Goal: Task Accomplishment & Management: Manage account settings

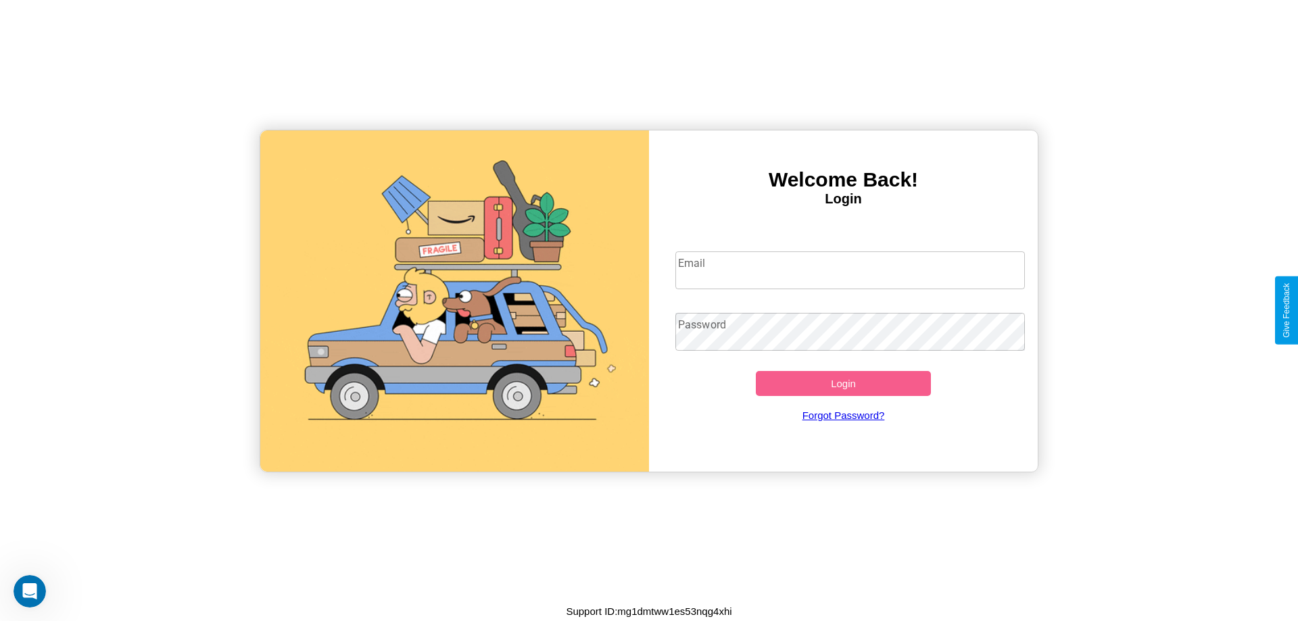
click at [850, 270] on input "Email" at bounding box center [851, 271] width 350 height 38
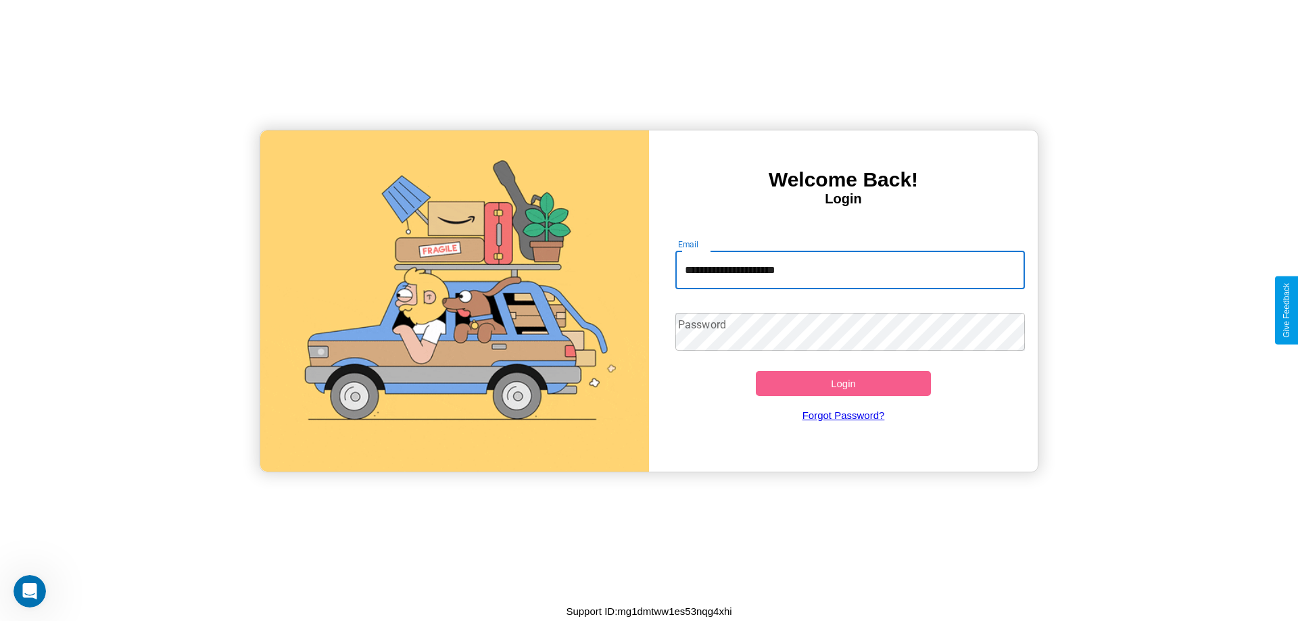
type input "**********"
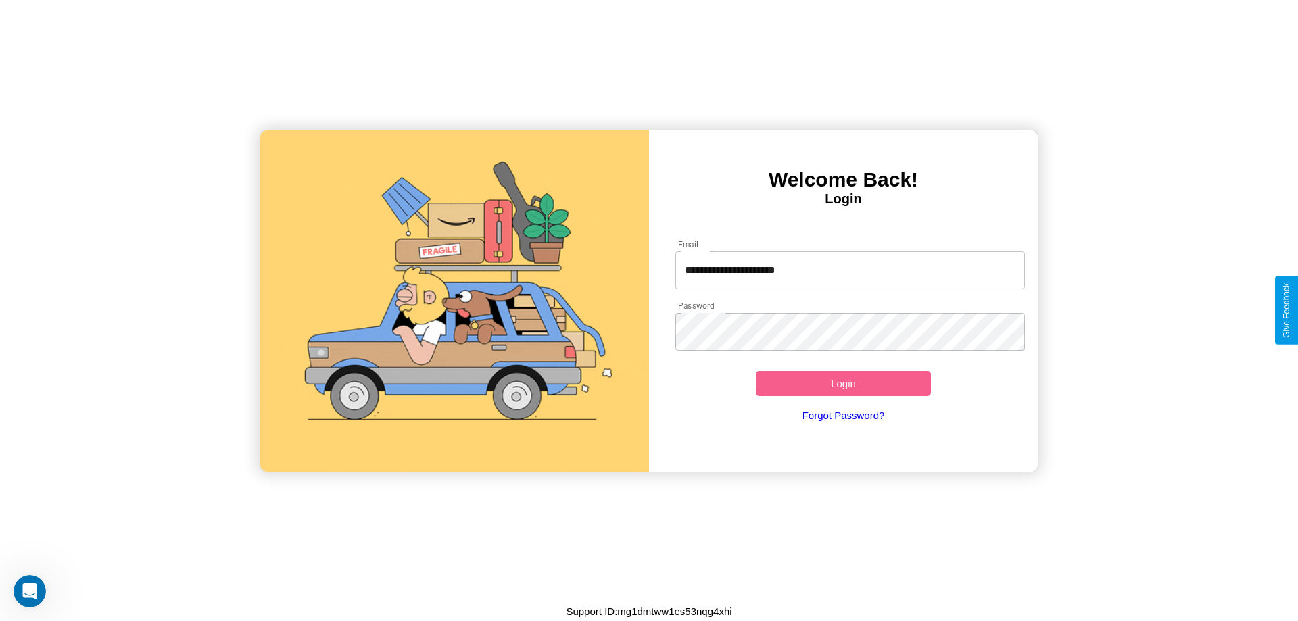
click at [843, 383] on button "Login" at bounding box center [843, 383] width 175 height 25
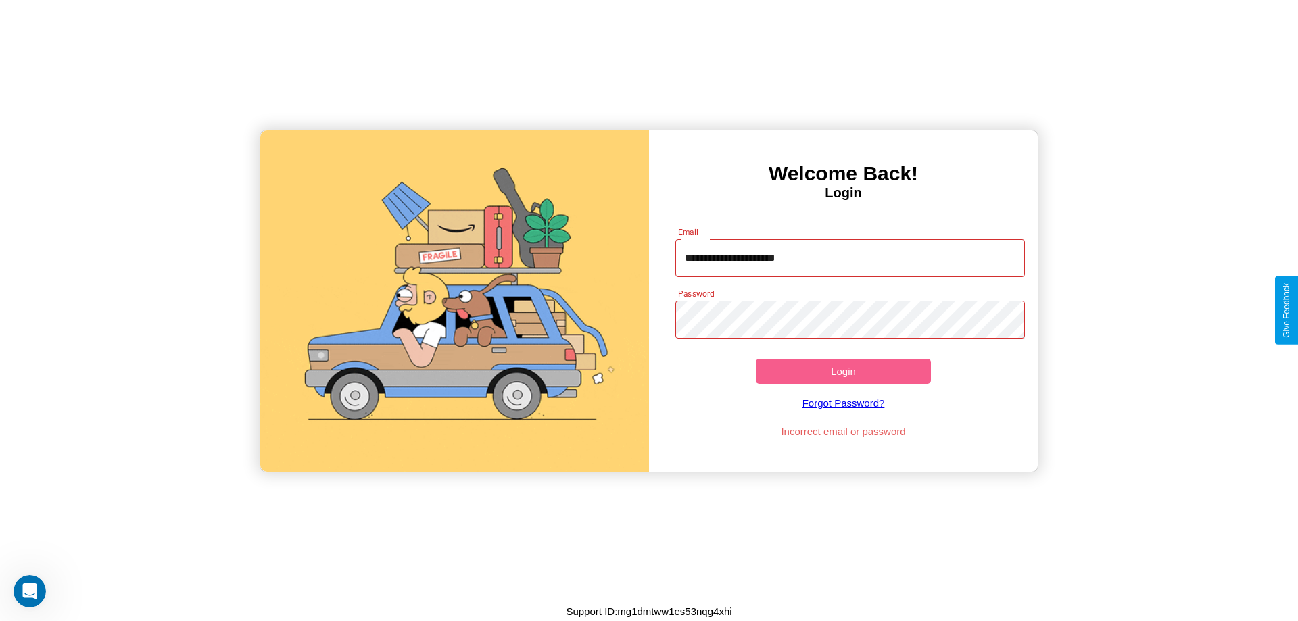
click at [843, 371] on button "Login" at bounding box center [843, 371] width 175 height 25
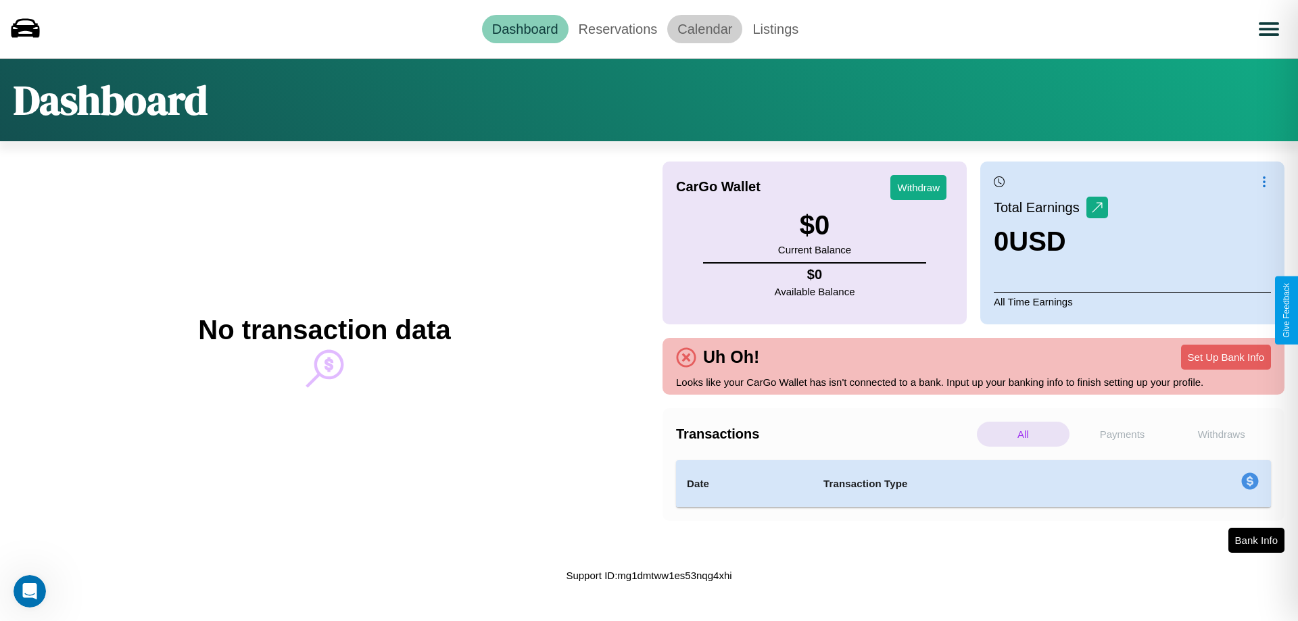
click at [705, 28] on link "Calendar" at bounding box center [704, 29] width 75 height 28
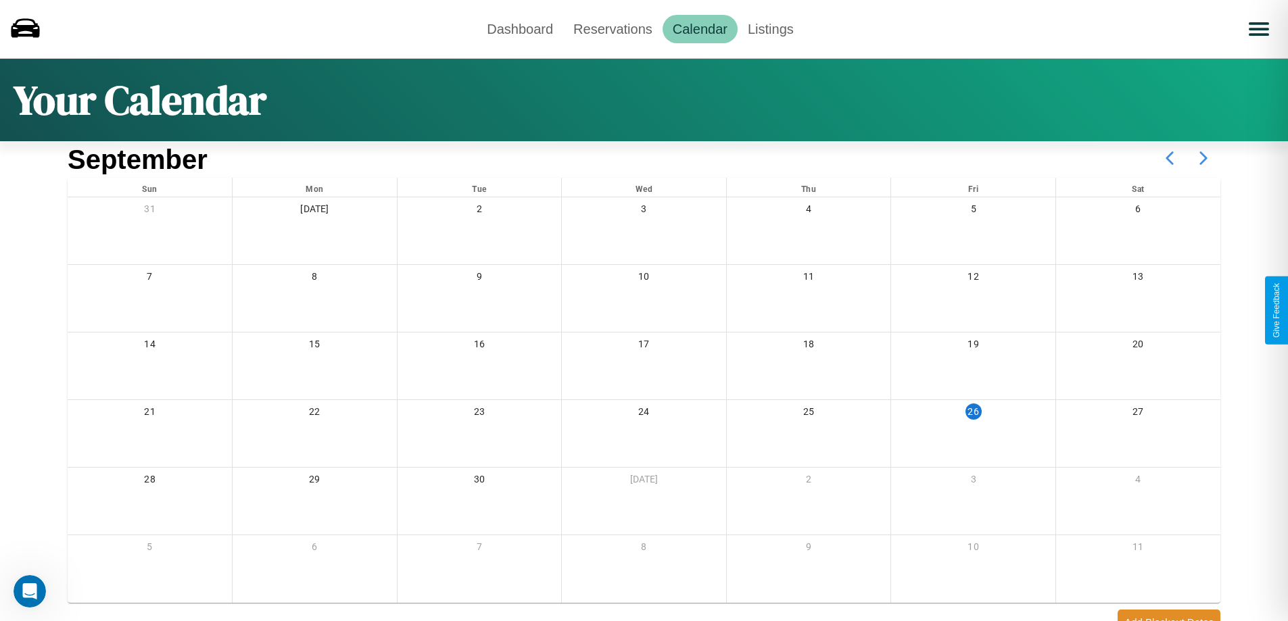
click at [1204, 158] on icon at bounding box center [1204, 158] width 34 height 34
click at [613, 28] on link "Reservations" at bounding box center [612, 29] width 99 height 28
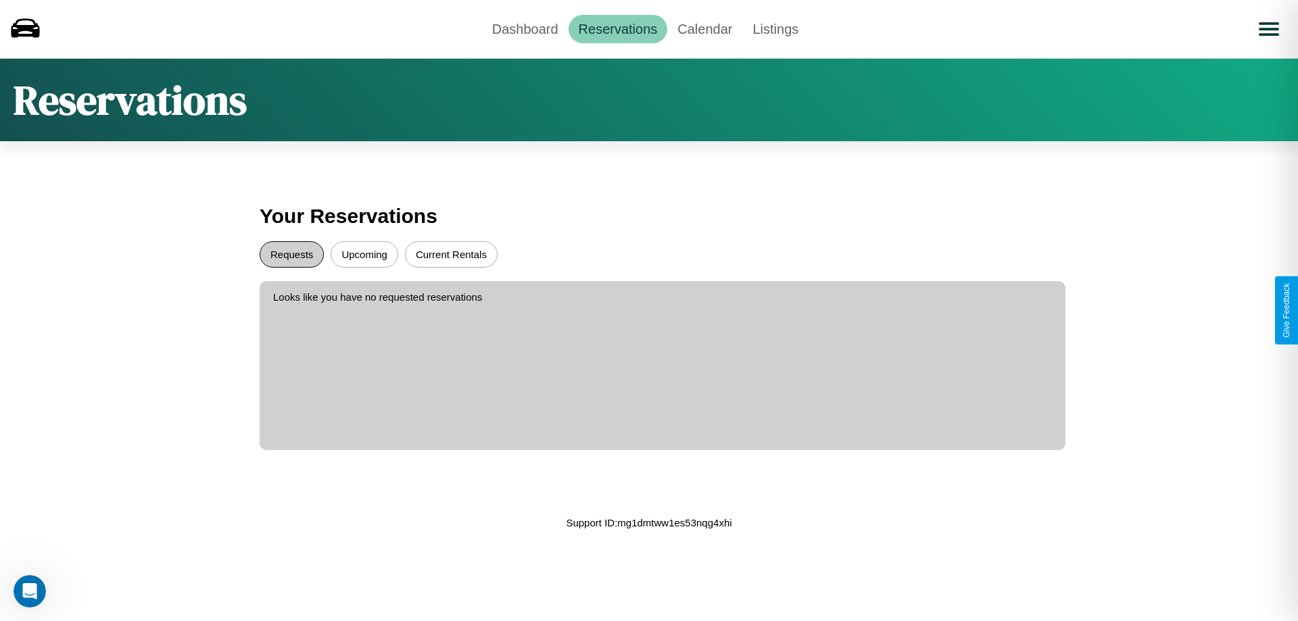
click at [291, 254] on button "Requests" at bounding box center [292, 254] width 64 height 26
click at [451, 254] on button "Current Rentals" at bounding box center [451, 254] width 93 height 26
click at [525, 28] on link "Dashboard" at bounding box center [525, 29] width 87 height 28
